Goal: Transaction & Acquisition: Purchase product/service

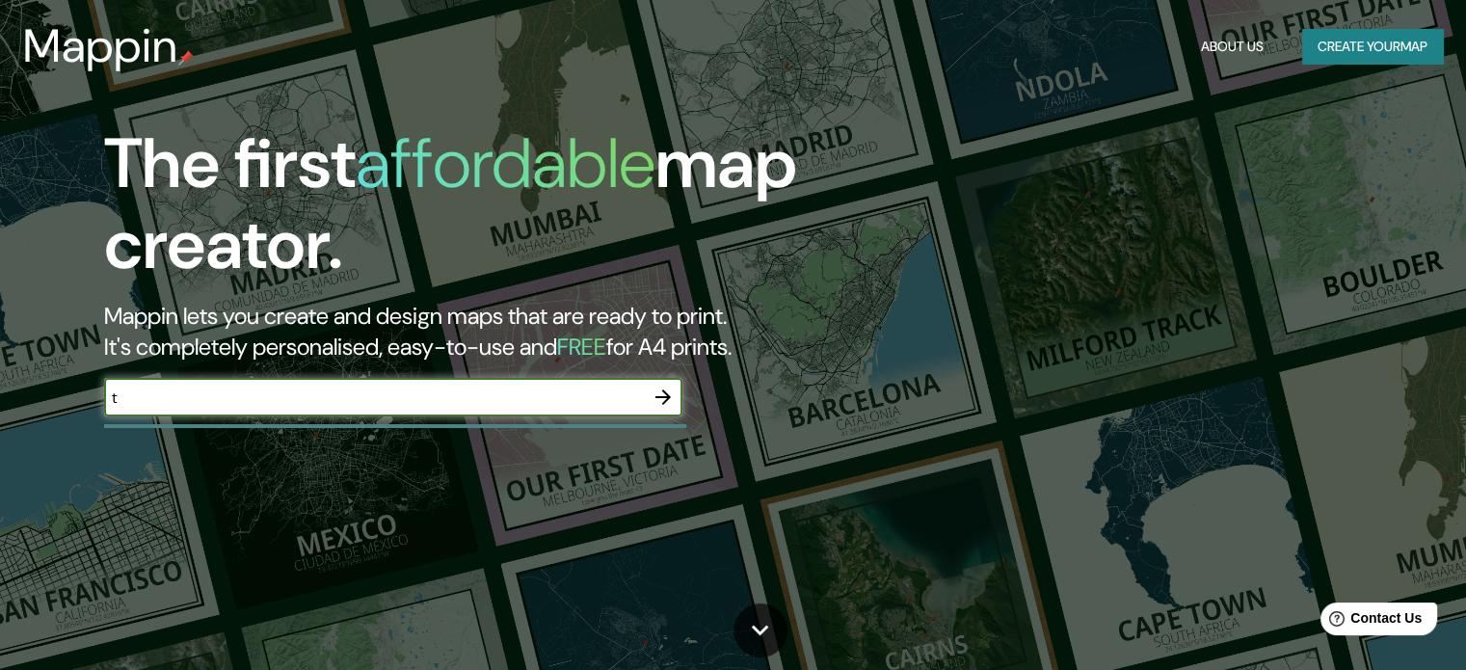
type input "Trujillo-La Libertad"
click at [657, 390] on icon "button" at bounding box center [663, 397] width 23 height 23
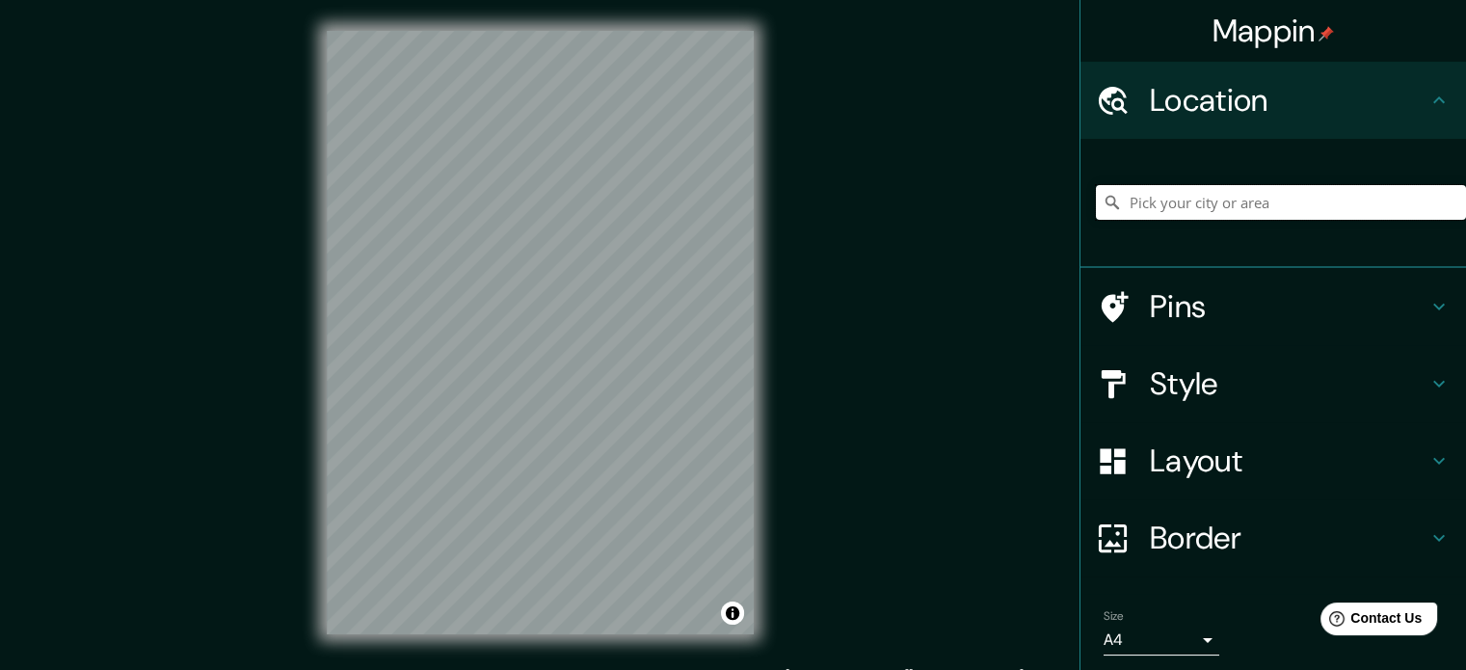
click at [1154, 204] on input "Pick your city or area" at bounding box center [1281, 202] width 370 height 35
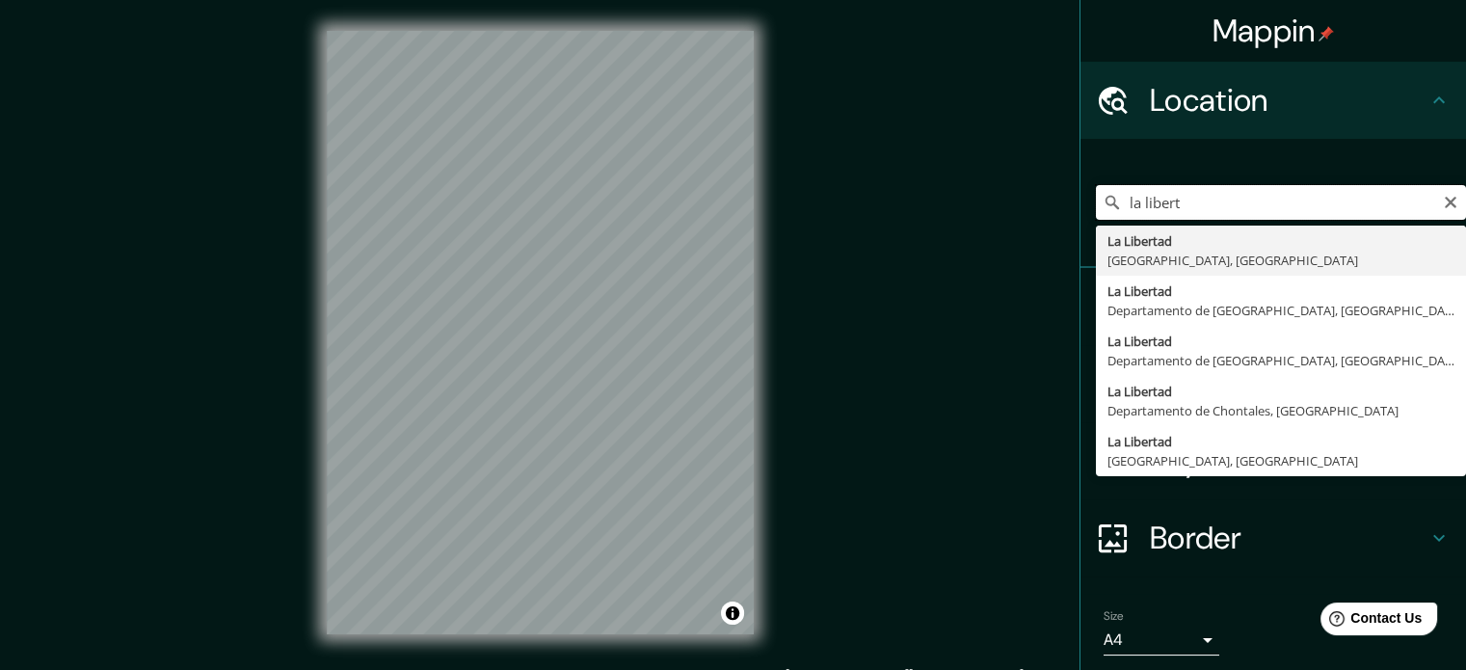
click at [1438, 210] on input "la libert" at bounding box center [1281, 202] width 370 height 35
type input "la libert"
click at [1445, 202] on icon "Clear" at bounding box center [1451, 203] width 12 height 12
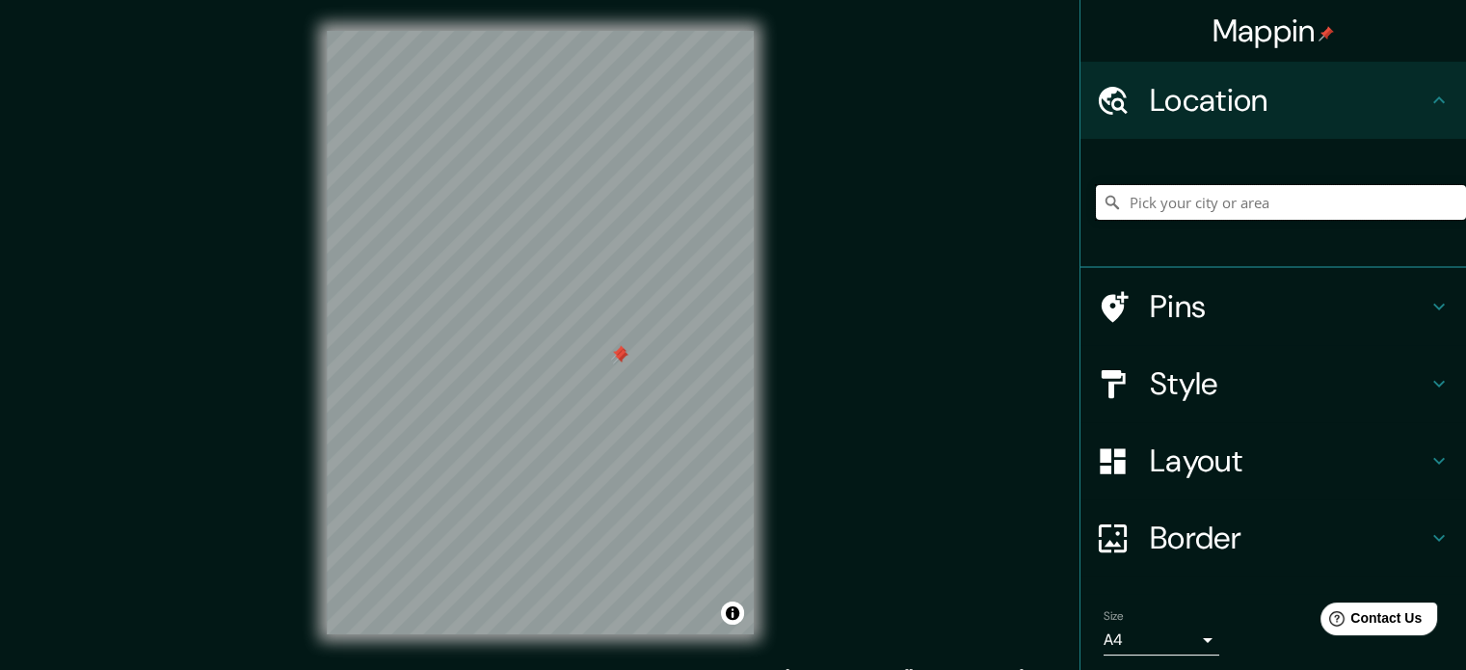
click at [1161, 196] on input "Pick your city or area" at bounding box center [1281, 202] width 370 height 35
click at [1170, 307] on h4 "Pins" at bounding box center [1289, 306] width 278 height 39
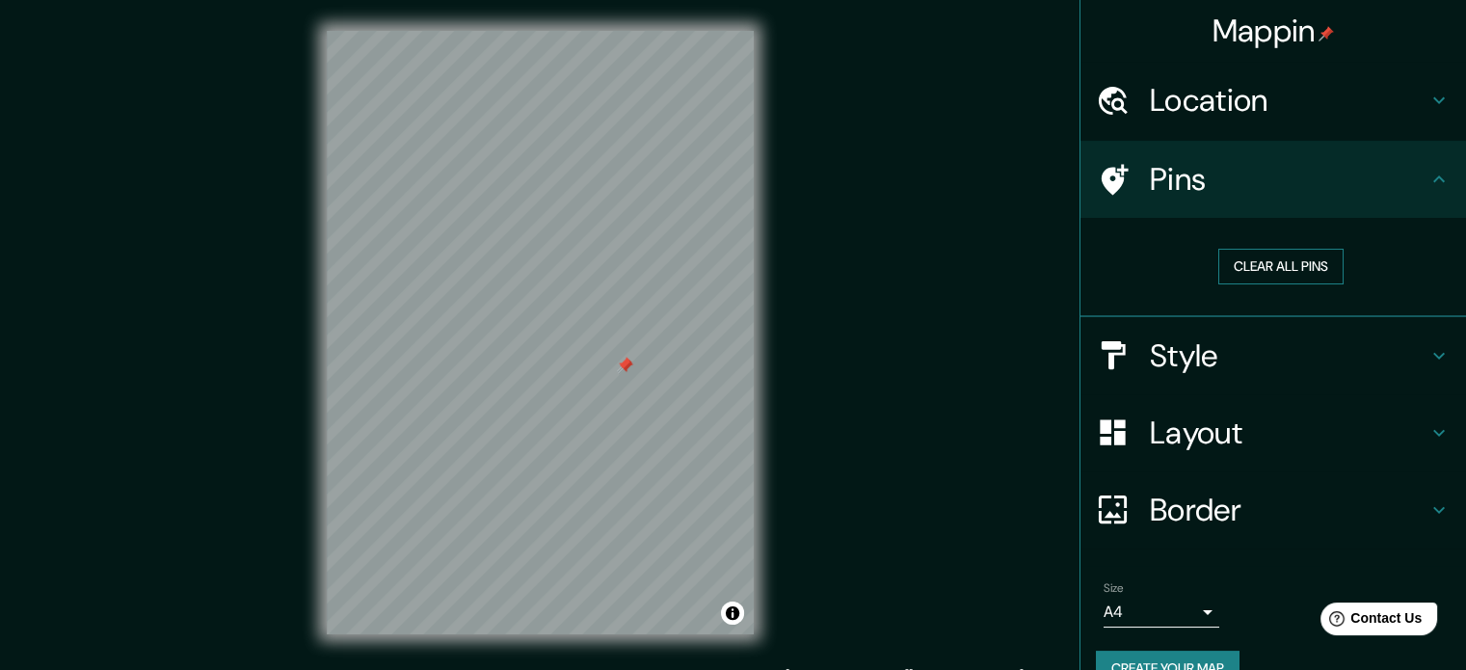
click at [1219, 272] on button "Clear all pins" at bounding box center [1281, 267] width 125 height 36
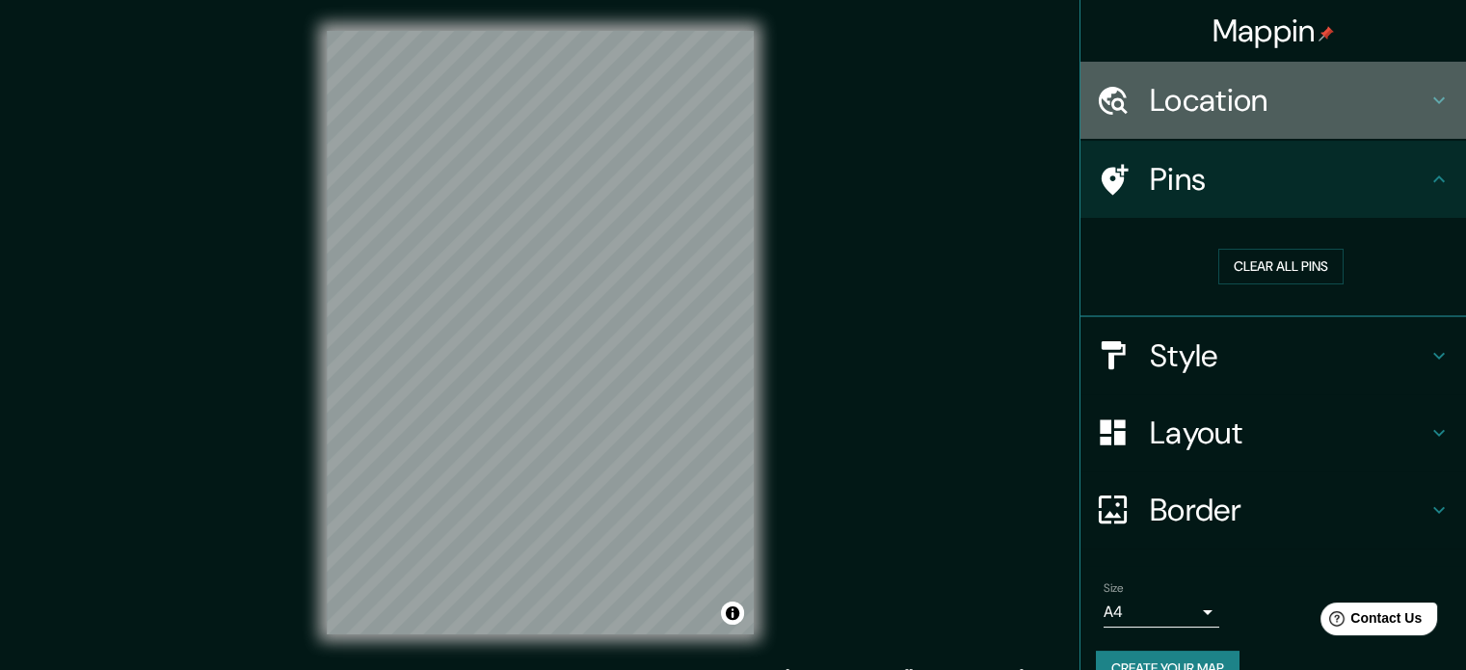
click at [1232, 88] on h4 "Location" at bounding box center [1289, 100] width 278 height 39
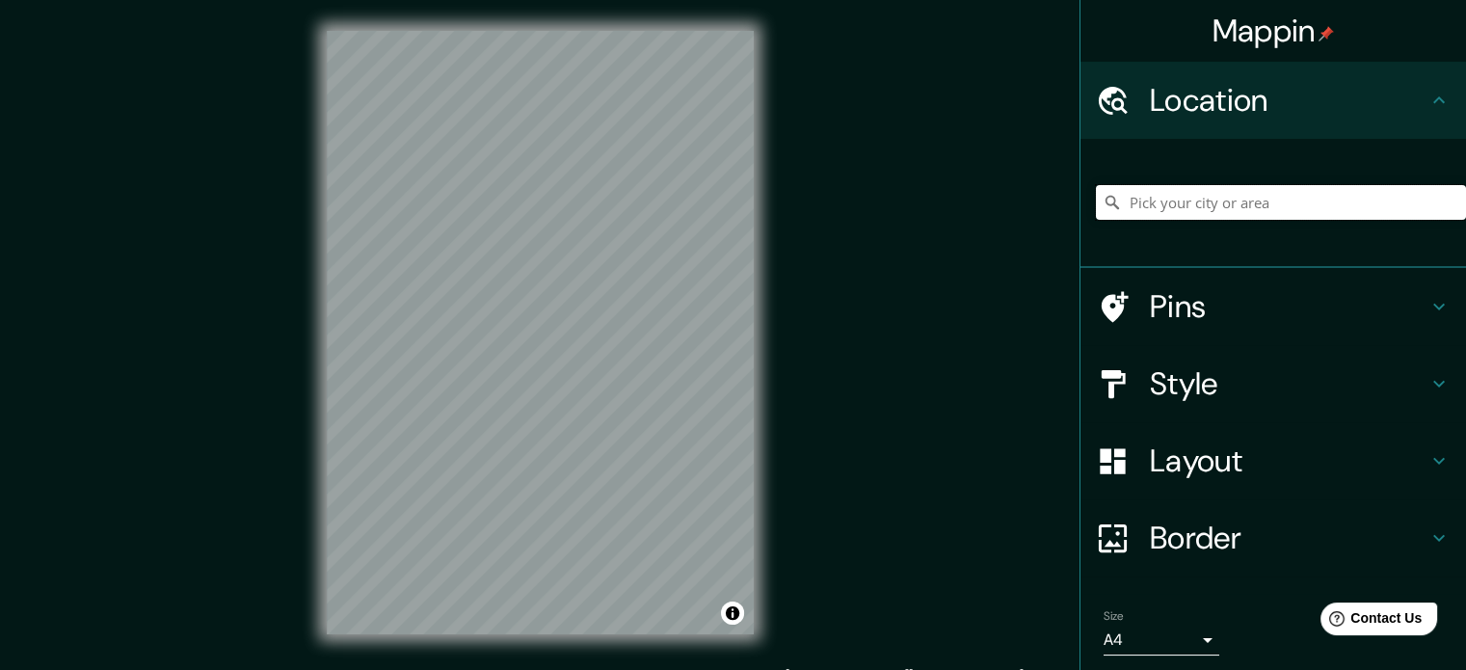
click at [1170, 196] on input "Pick your city or area" at bounding box center [1281, 202] width 370 height 35
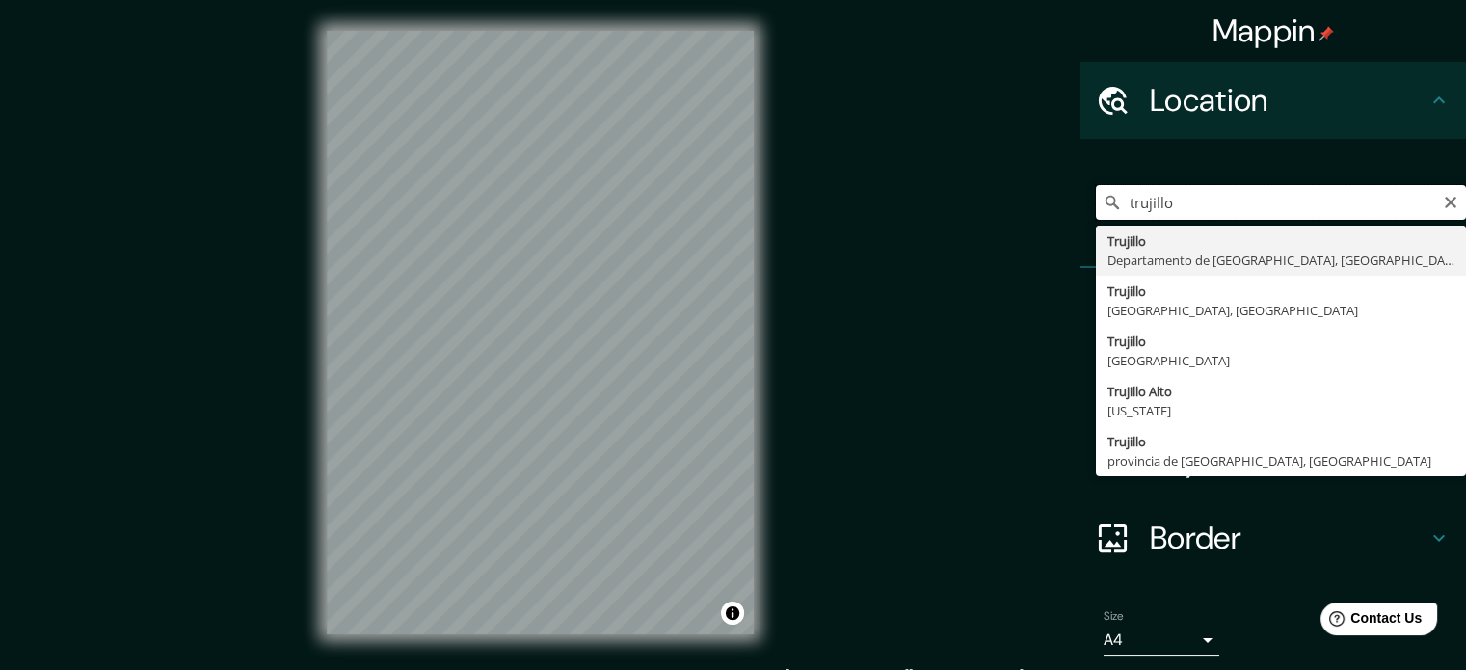
type input "[GEOGRAPHIC_DATA], [GEOGRAPHIC_DATA], [GEOGRAPHIC_DATA]"
